Goal: Task Accomplishment & Management: Manage account settings

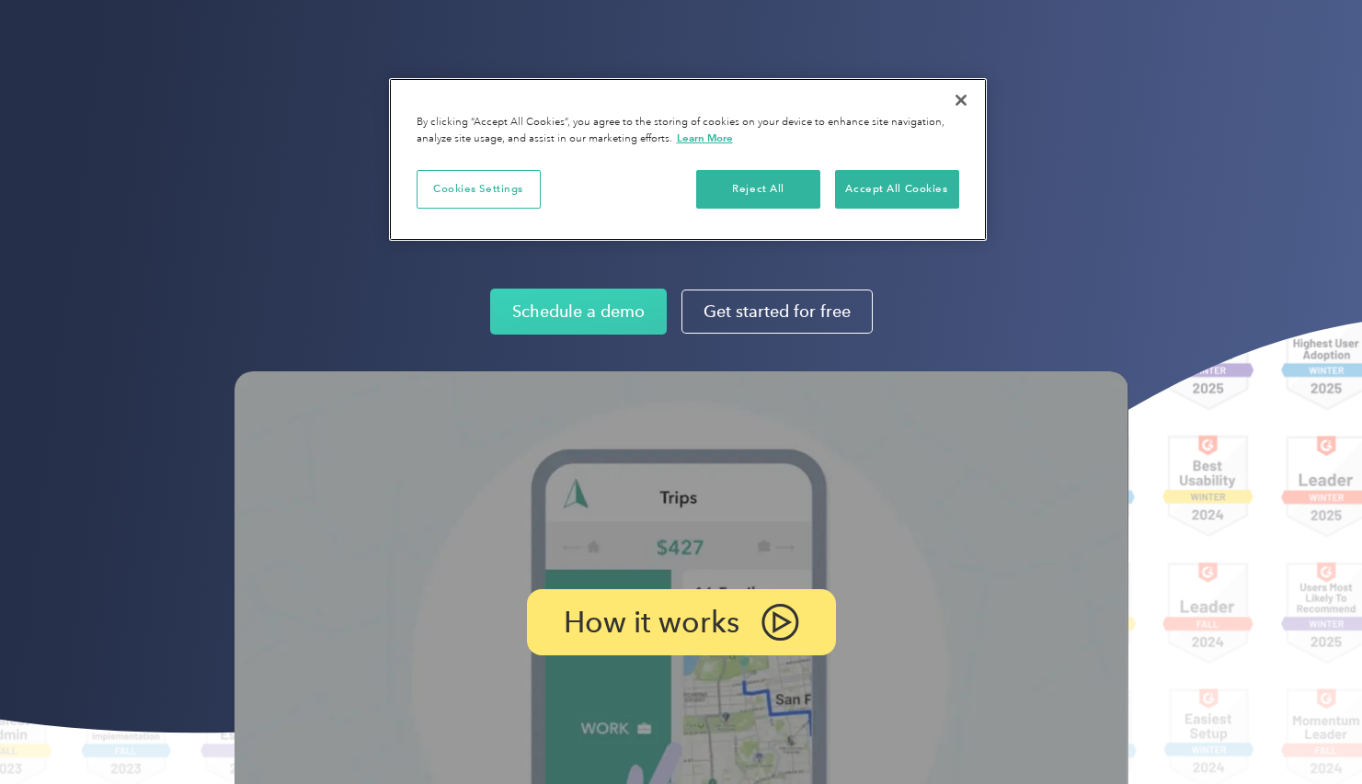
click at [967, 106] on button "Close" at bounding box center [961, 100] width 40 height 40
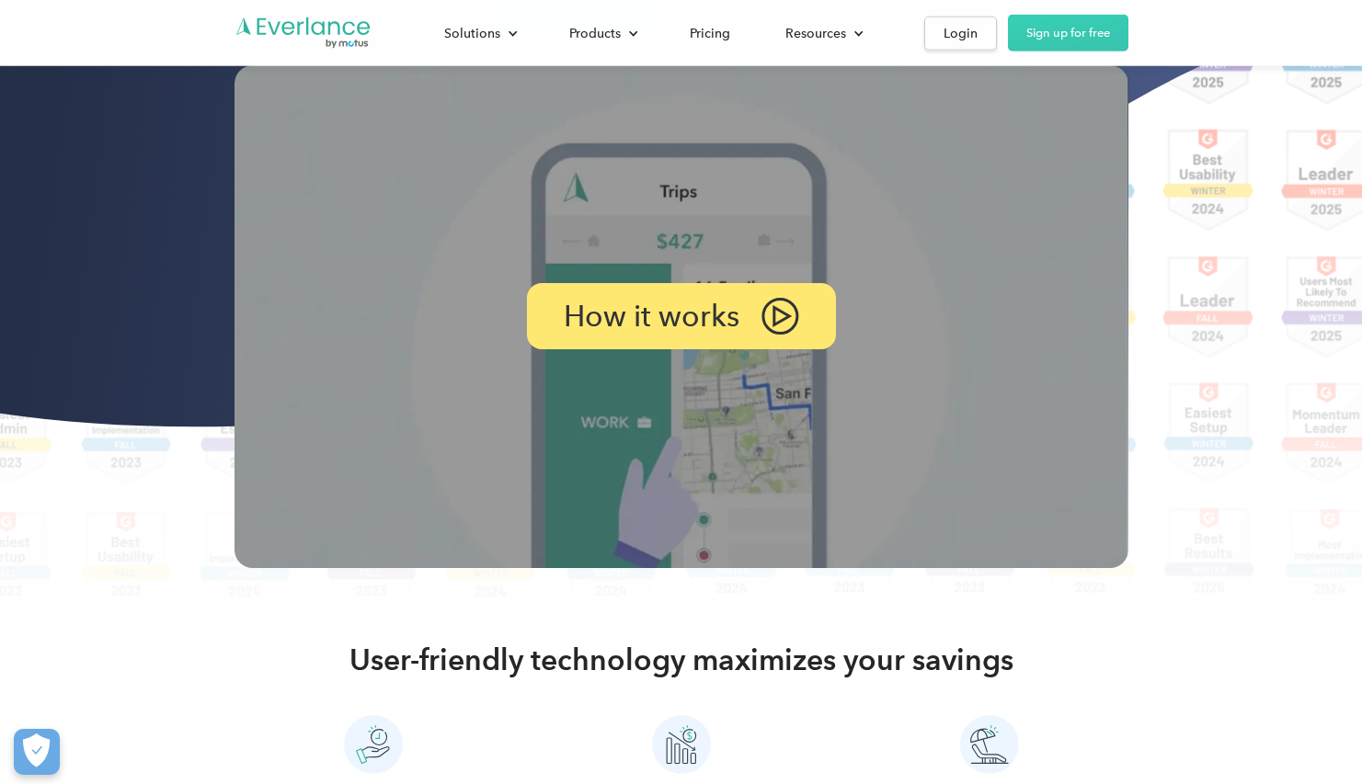
scroll to position [897, 0]
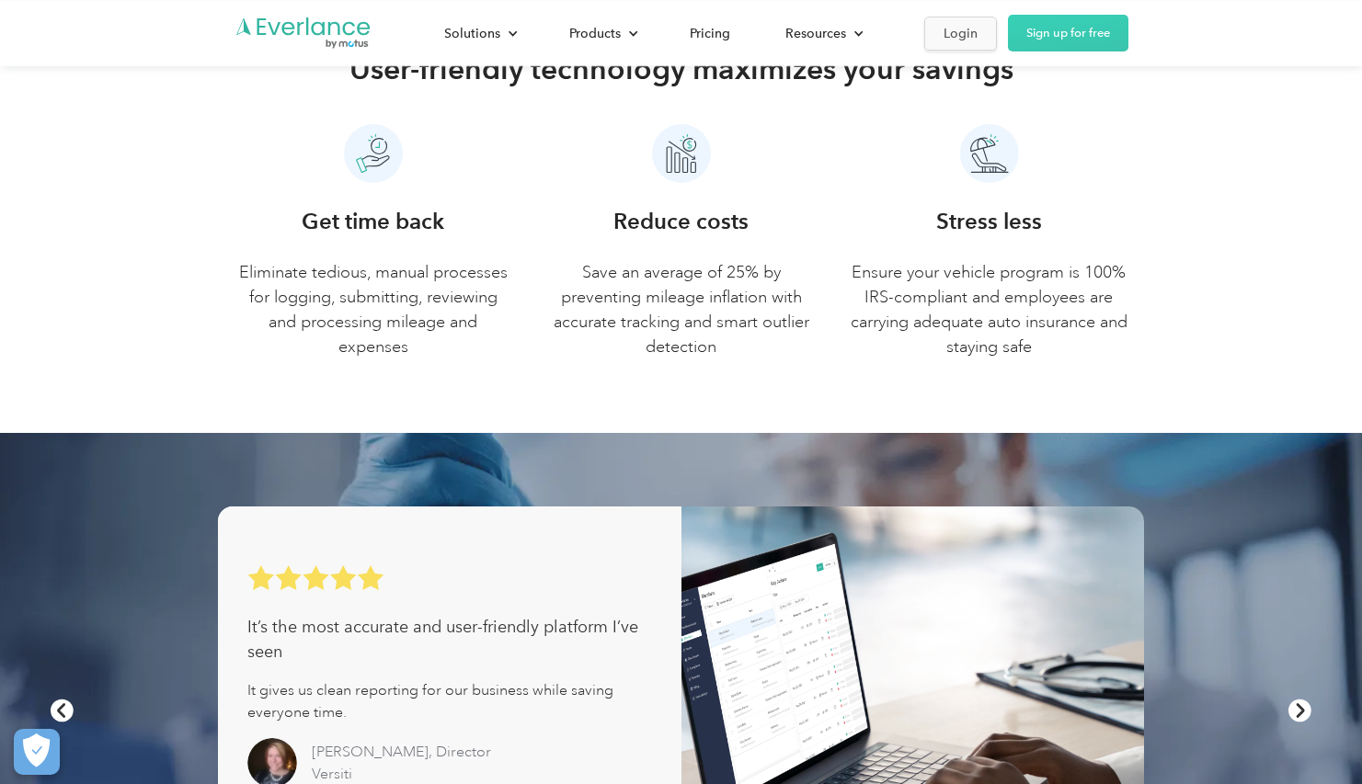
click at [964, 32] on div "Login" at bounding box center [960, 33] width 34 height 23
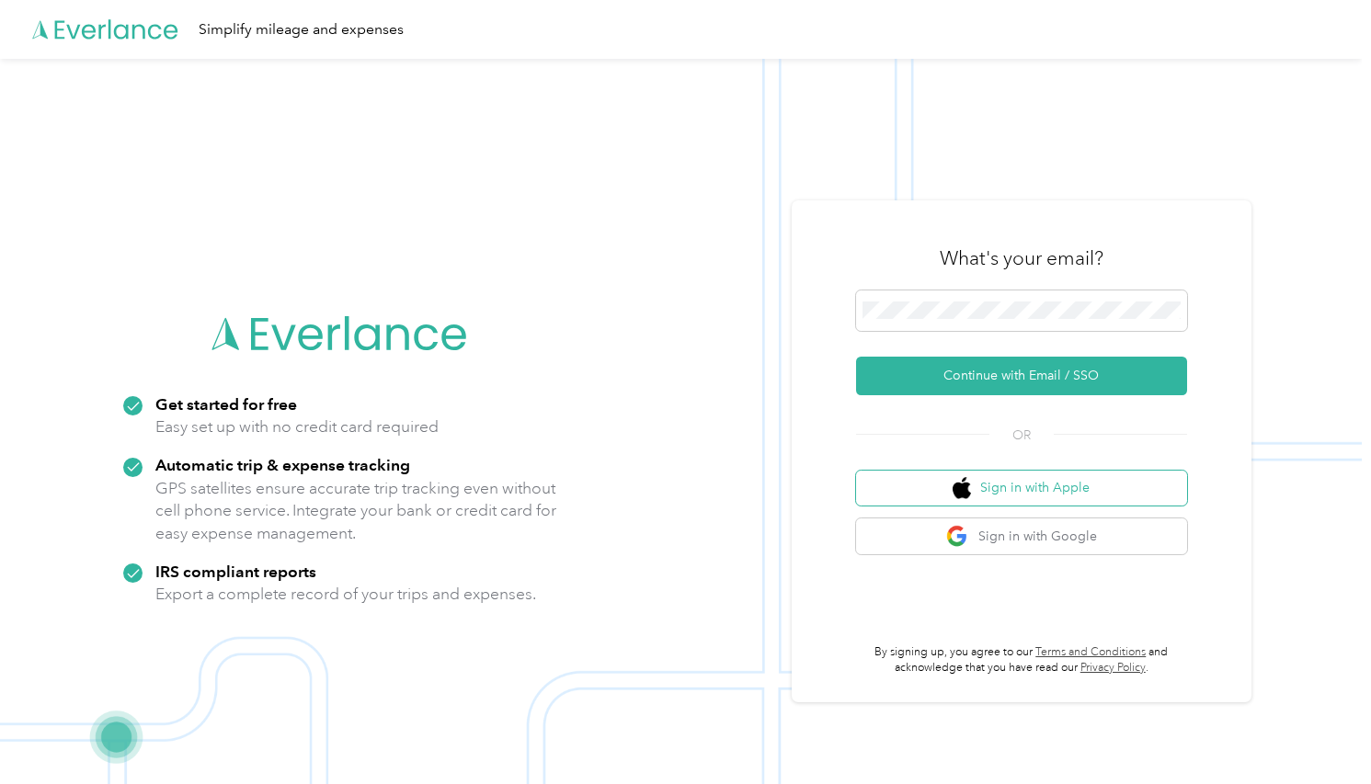
click at [974, 489] on span "button" at bounding box center [962, 488] width 21 height 23
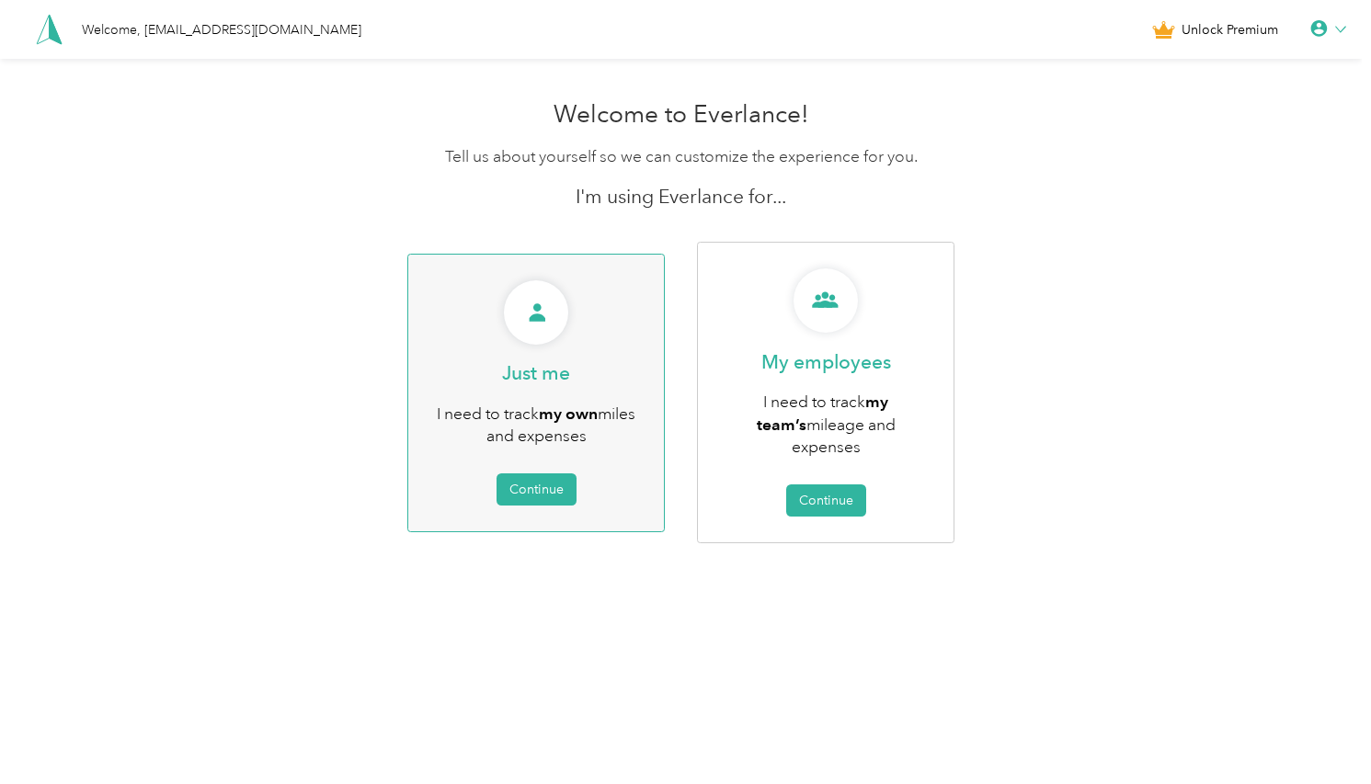
click at [590, 473] on div "Just me I need to track my own miles and expenses Continue" at bounding box center [535, 393] width 257 height 279
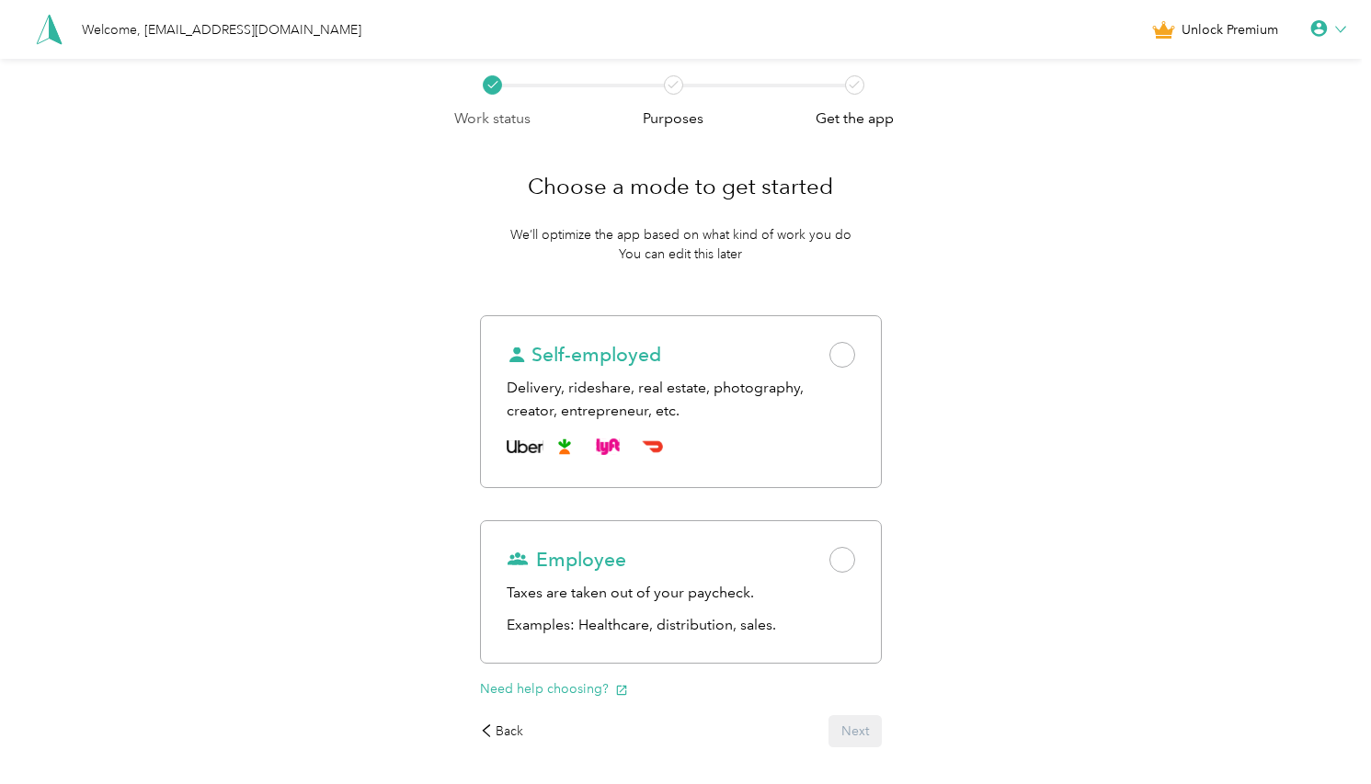
click at [1328, 37] on icon at bounding box center [1319, 29] width 18 height 18
click at [1199, 153] on div "Logout" at bounding box center [1266, 141] width 206 height 39
